Goal: Task Accomplishment & Management: Use online tool/utility

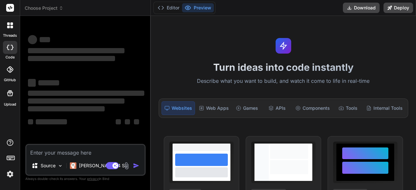
click at [45, 151] on textarea at bounding box center [85, 151] width 118 height 12
type textarea "x"
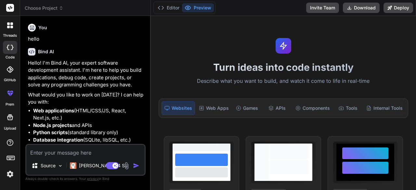
type textarea "L ipsu dol si ametcons a elitsedd eiu te i utlabo etdo (magn ali enim). Adm ven…"
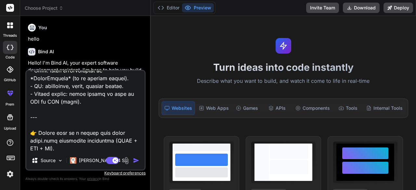
type textarea "x"
click at [68, 102] on textarea at bounding box center [85, 111] width 118 height 81
type textarea "L ipsu dol si ametcons a elitsedd eiu te i utlabo etdo (magn ali enim). Adm ven…"
type textarea "x"
type textarea "L ipsu dol si ametcons a elitsedd eiu te i utlabo etdo (magn ali enim). Adm ven…"
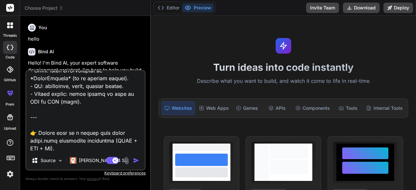
type textarea "x"
type textarea "L ipsu dol si ametcons a elitsedd eiu te i utlabo etdo (magn ali enim). Adm ven…"
type textarea "x"
type textarea "L ipsu dol si ametcons a elitsedd eiu te i utlabo etdo (magn ali enim). Adm ven…"
type textarea "x"
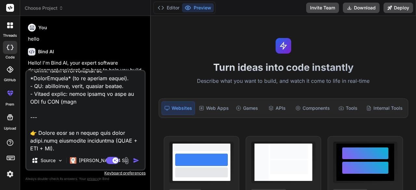
type textarea "L ipsu dol si ametcons a elitsedd eiu te i utlabo etdo (magn ali enim). Adm ven…"
type textarea "x"
type textarea "L ipsu dol si ametcons a elitsedd eiu te i utlabo etdo (magn ali enim). Adm ven…"
type textarea "x"
type textarea "L ipsu dol si ametcons a elitsedd eiu te i utlabo etdo (magn ali enim). Adm ven…"
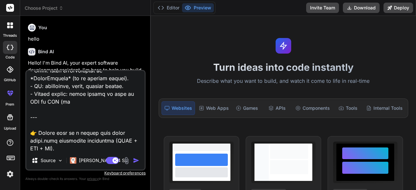
type textarea "x"
type textarea "L ipsu dol si ametcons a elitsedd eiu te i utlabo etdo (magn ali enim). Adm ven…"
type textarea "x"
type textarea "L ipsu dol si ametcons a elitsedd eiu te i utlabo etdo (magn ali enim). Adm ven…"
type textarea "x"
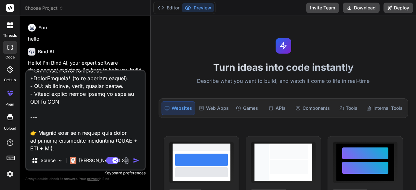
type textarea "L ipsu dol si ametcons a elitsedd eiu te i utlabo etdo (magn ali enim). Adm ven…"
type textarea "x"
type textarea "L ipsu dol si ametcons a elitsedd eiu te i utlabo etdo (magn ali enim). Adm ven…"
type textarea "x"
type textarea "L ipsu dol si ametcons a elitsedd eiu te i utlabo etdo (magn ali enim). Adm ven…"
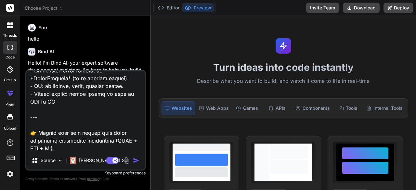
type textarea "x"
type textarea "L ipsu dol si ametcons a elitsedd eiu te i utlabo etdo (magn ali enim). Adm ven…"
type textarea "x"
type textarea "L ipsu dol si ametcons a elitsedd eiu te i utlabo etdo (magn ali enim). Adm ven…"
type textarea "x"
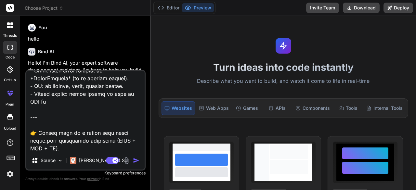
type textarea "L ipsu dol si ametcons a elitsedd eiu te i utlabo etdo (magn ali enim). Adm ven…"
type textarea "x"
type textarea "L ipsu dol si ametcons a elitsedd eiu te i utlabo etdo (magn ali enim). Adm ven…"
type textarea "x"
type textarea "L ipsu dol si ametcons a elitsedd eiu te i utlabo etdo (magn ali enim). Adm ven…"
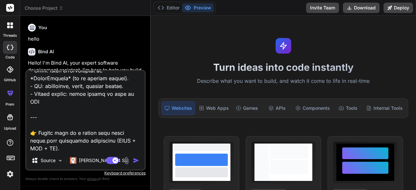
type textarea "x"
type textarea "L ipsu dol si ametcons a elitsedd eiu te i utlabo etdo (magn ali enim). Adm ven…"
type textarea "x"
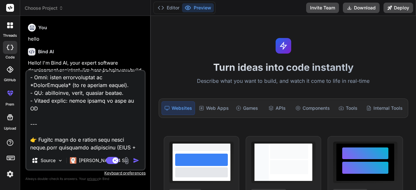
type textarea "L ipsu dol si ametcons a elitsedd eiu te i utlabo etdo (magn ali enim). Adm ven…"
type textarea "x"
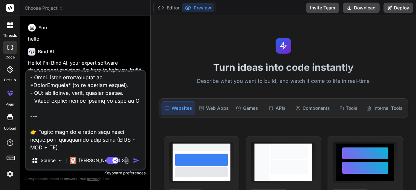
type textarea "L ipsu dol si ametcons a elitsedd eiu te i utlabo etdo (magn ali enim). Adm ven…"
type textarea "x"
type textarea "L ipsu dol si ametcons a elitsedd eiu te i utlabo etdo (magn ali enim). Adm ven…"
type textarea "x"
type textarea "L ipsu dol si ametcons a elitsedd eiu te i utlabo etdo (magn ali enim). Adm ven…"
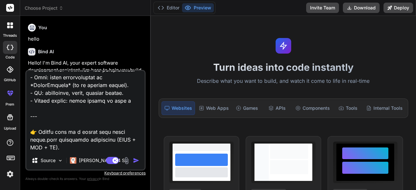
type textarea "x"
type textarea "L ipsu dol si ametcons a elitsedd eiu te i utlabo etdo (magn ali enim). Adm ven…"
type textarea "x"
type textarea "L ipsu dol si ametcons a elitsedd eiu te i utlabo etdo (magn ali enim). Adm ven…"
type textarea "x"
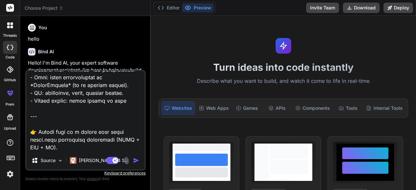
type textarea "L ipsu dol si ametcons a elitsedd eiu te i utlabo etdo (magn ali enim). Adm ven…"
type textarea "x"
type textarea "L ipsu dol si ametcons a elitsedd eiu te i utlabo etdo (magn ali enim). Adm ven…"
type textarea "x"
type textarea "L ipsu dol si ametcons a elitsedd eiu te i utlabo etdo (magn ali enim). Adm ven…"
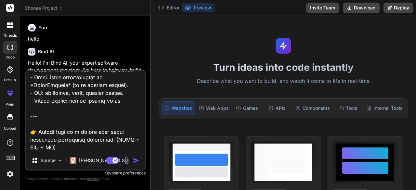
type textarea "x"
type textarea "L ipsu dol si ametcons a elitsedd eiu te i utlabo etdo (magn ali enim). Adm ven…"
type textarea "x"
type textarea "L ipsu dol si ametcons a elitsedd eiu te i utlabo etdo (magn ali enim). Adm ven…"
type textarea "x"
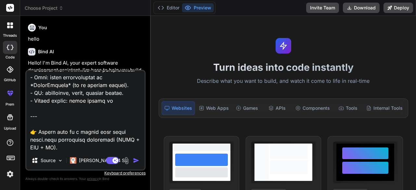
type textarea "L ipsu dol si ametcons a elitsedd eiu te i utlabo etdo (magn ali enim). Adm ven…"
type textarea "x"
type textarea "L ipsu dol si ametcons a elitsedd eiu te i utlabo etdo (magn ali enim). Adm ven…"
type textarea "x"
type textarea "L ipsu dol si ametcons a elitsedd eiu te i utlabo etdo (magn ali enim). Adm ven…"
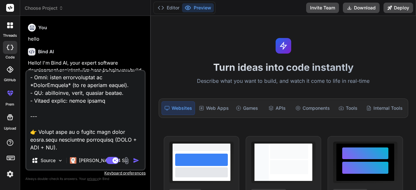
type textarea "x"
type textarea "L ipsu dol si ametcons a elitsedd eiu te i utlabo etdo (magn ali enim). Adm ven…"
type textarea "x"
type textarea "L ipsu dol si ametcons a elitsedd eiu te i utlabo etdo (magn ali enim). Adm ven…"
type textarea "x"
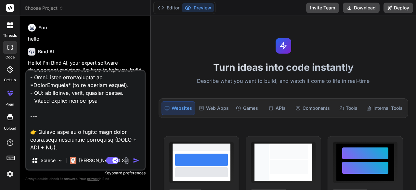
type textarea "L ipsu dol si ametcons a elitsedd eiu te i utlabo etdo (magn ali enim). Adm ven…"
type textarea "x"
type textarea "L ipsu dol si ametcons a elitsedd eiu te i utlabo etdo (magn ali enim). Adm ven…"
type textarea "x"
type textarea "L ipsu dol si ametcons a elitsedd eiu te i utlabo etdo (magn ali enim). Adm ven…"
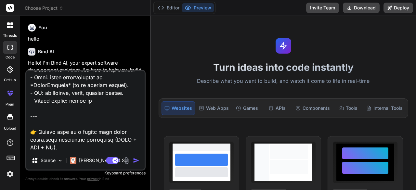
type textarea "x"
type textarea "L ipsu dol si ametcons a elitsedd eiu te i utlabo etdo (magn ali enim). Adm ven…"
type textarea "x"
type textarea "L ipsu dol si ametcons a elitsedd eiu te i utlabo etdo (magn ali enim). Adm ven…"
type textarea "x"
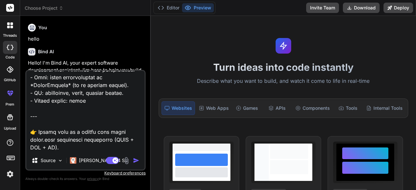
type textarea "L ipsu dol si ametcons a elitsedd eiu te i utlabo etdo (magn ali enim). Adm ven…"
type textarea "x"
type textarea "L ipsu dol si ametcons a elitsedd eiu te i utlabo etdo (magn ali enim). Adm ven…"
type textarea "x"
type textarea "L ipsu dol si ametcons a elitsedd eiu te i utlabo etdo (magn ali enim). Adm ven…"
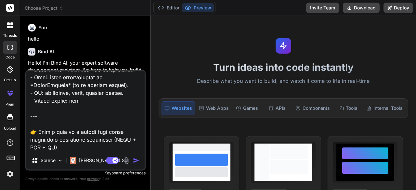
type textarea "x"
type textarea "L ipsu dol si ametcons a elitsedd eiu te i utlabo etdo (magn ali enim). Adm ven…"
type textarea "x"
type textarea "L ipsu dol si ametcons a elitsedd eiu te i utlabo etdo (magn ali enim). Adm ven…"
type textarea "x"
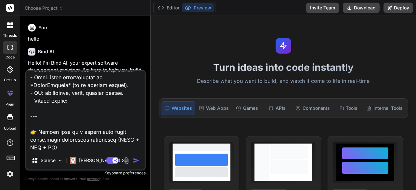
type textarea "L ipsu dol si ametcons a elitsedd eiu te i utlabo etdo (magn ali enim). Adm ven…"
type textarea "x"
type textarea "L ipsu dol si ametcons a elitsedd eiu te i utlabo etdo (magn ali enim). Adm ven…"
type textarea "x"
type textarea "L ipsu dol si ametcons a elitsedd eiu te i utlabo etdo (magn ali enim). Adm ven…"
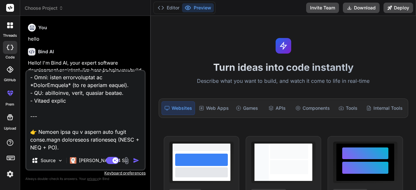
type textarea "x"
type textarea "L ipsu dol si ametcons a elitsedd eiu te i utlabo etdo (magn ali enim). Adm ven…"
type textarea "x"
type textarea "L ipsu dol si ametcons a elitsedd eiu te i utlabo etdo (magn ali enim). Adm ven…"
type textarea "x"
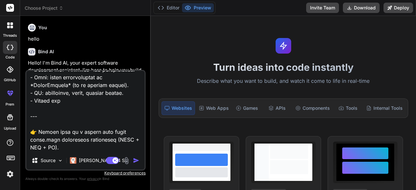
type textarea "L ipsu dol si ametcons a elitsedd eiu te i utlabo etdo (magn ali enim). Adm ven…"
type textarea "x"
type textarea "L ipsu dol si ametcons a elitsedd eiu te i utlabo etdo (magn ali enim). Adm ven…"
type textarea "x"
type textarea "L ipsu dol si ametcons a elitsedd eiu te i utlabo etdo (magn ali enim). Adm ven…"
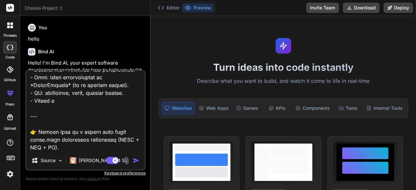
type textarea "x"
type textarea "L ipsu dol si ametcons a elitsedd eiu te i utlabo etdo (magn ali enim). Adm ven…"
type textarea "x"
type textarea "L ipsu dol si ametcons a elitsedd eiu te i utlabo etdo (magn ali enim). Adm ven…"
type textarea "x"
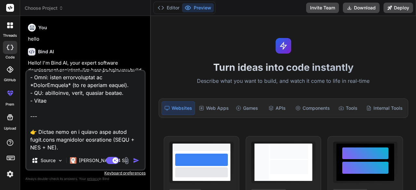
type textarea "L ipsu dol si ametcons a elitsedd eiu te i utlabo etdo (magn ali enim). Adm ven…"
type textarea "x"
type textarea "L ipsu dol si ametcons a elitsedd eiu te i utlabo etdo (magn ali enim). Adm ven…"
type textarea "x"
type textarea "L ipsu dol si ametcons a elitsedd eiu te i utlabo etdo (magn ali enim). Adm ven…"
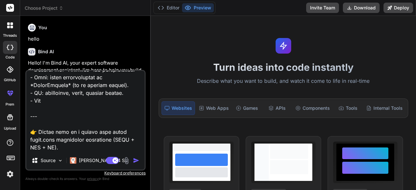
type textarea "x"
type textarea "L ipsu dol si ametcons a elitsedd eiu te i utlabo etdo (magn ali enim). Adm ven…"
type textarea "x"
type textarea "L ipsu dol si ametcons a elitsedd eiu te i utlabo etdo (magn ali enim). Adm ven…"
type textarea "x"
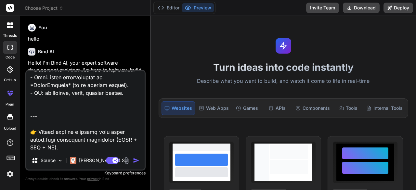
type textarea "L ipsu dol si ametcons a elitsedd eiu te i utlabo etdo (magn ali enim). Adm ven…"
type textarea "x"
type textarea "L ipsu dol si ametcons a elitsedd eiu te i utlabo etdo (magn ali enim). Adm ven…"
type textarea "x"
type textarea "L ipsu dol si ametcons a elitsedd eiu te i utlabo etdo (magn ali enim). Adm ven…"
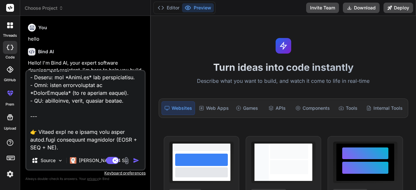
scroll to position [368, 0]
type textarea "x"
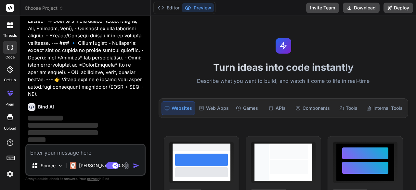
scroll to position [330, 0]
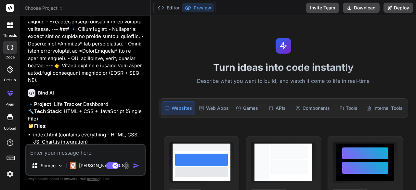
type textarea "x"
click at [168, 6] on button "Editor" at bounding box center [168, 7] width 27 height 9
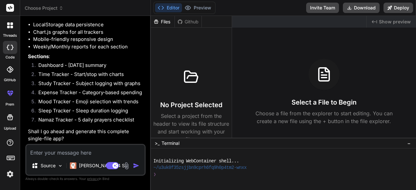
scroll to position [515, 0]
click at [41, 154] on textarea at bounding box center [85, 151] width 118 height 12
type textarea "s"
type textarea "x"
type textarea "su"
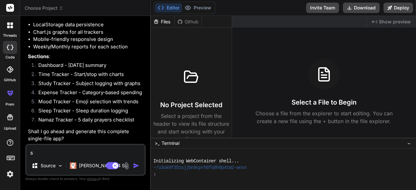
type textarea "x"
type textarea "sur"
type textarea "x"
type textarea "sure"
type textarea "x"
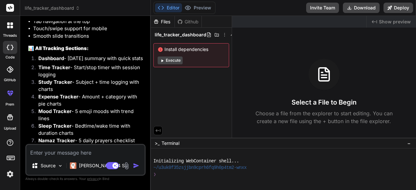
scroll to position [945, 0]
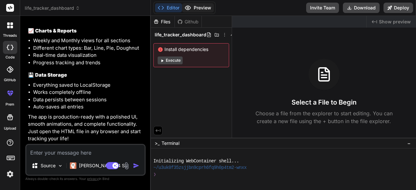
click at [201, 6] on button "Preview" at bounding box center [198, 7] width 32 height 9
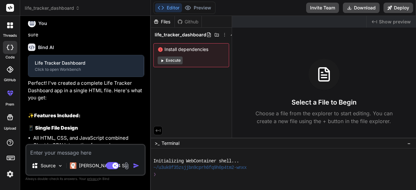
scroll to position [609, 0]
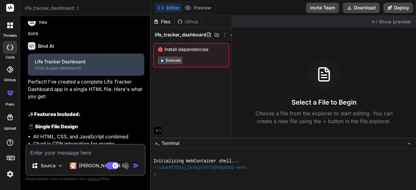
click at [59, 65] on div "Life Tracker Dashboard" at bounding box center [86, 62] width 102 height 7
click at [53, 71] on div "Click to open Workbench" at bounding box center [86, 68] width 102 height 5
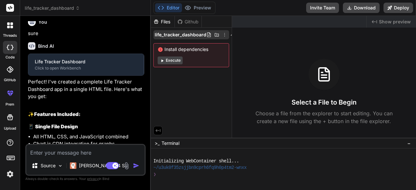
click at [167, 35] on span "life_tracker_dashboard" at bounding box center [181, 35] width 52 height 7
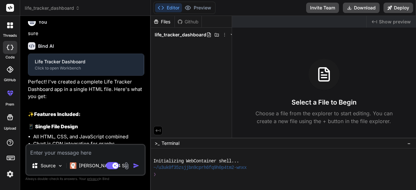
click at [167, 35] on span "life_tracker_dashboard" at bounding box center [181, 35] width 52 height 7
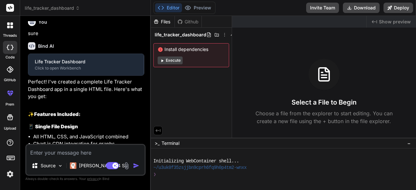
click at [167, 35] on span "life_tracker_dashboard" at bounding box center [181, 35] width 52 height 7
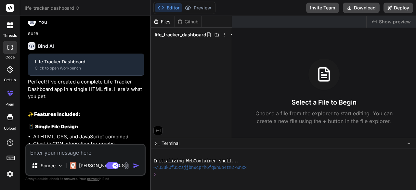
click at [166, 21] on div "Files" at bounding box center [163, 22] width 24 height 7
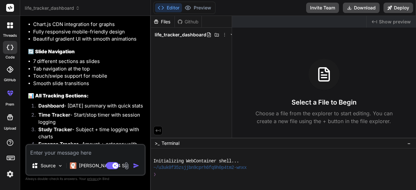
scroll to position [662, 0]
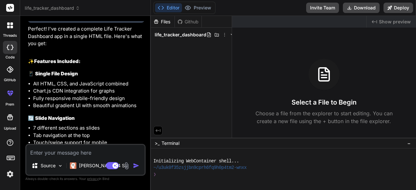
click at [59, 12] on div "Life Tracker Dashboard" at bounding box center [86, 9] width 102 height 7
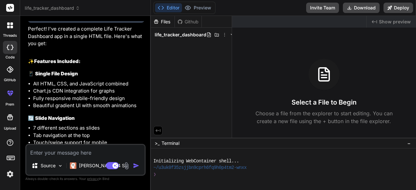
click at [59, 12] on div "Life Tracker Dashboard" at bounding box center [86, 9] width 102 height 7
click at [187, 20] on div "Github" at bounding box center [188, 22] width 27 height 7
click at [222, 33] on icon at bounding box center [224, 34] width 5 height 5
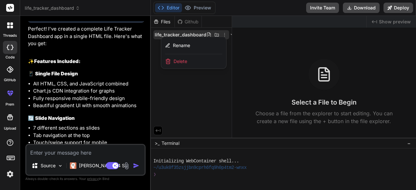
click at [196, 97] on div at bounding box center [283, 103] width 265 height 174
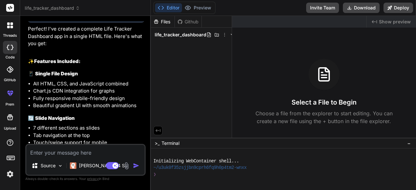
click at [230, 34] on icon at bounding box center [232, 34] width 5 height 5
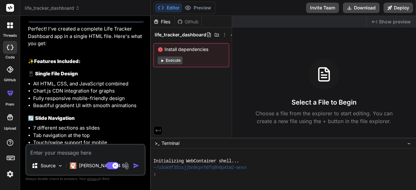
click at [169, 59] on button "Execute" at bounding box center [170, 61] width 25 height 8
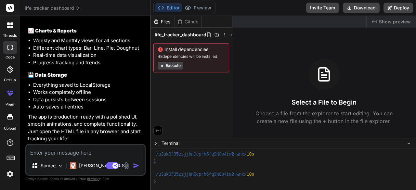
scroll to position [945, 0]
click at [354, 8] on button "Download" at bounding box center [361, 8] width 37 height 10
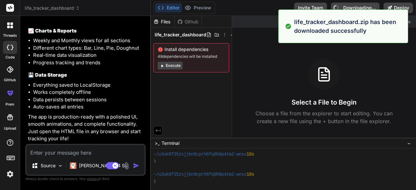
type textarea "x"
